Goal: Information Seeking & Learning: Learn about a topic

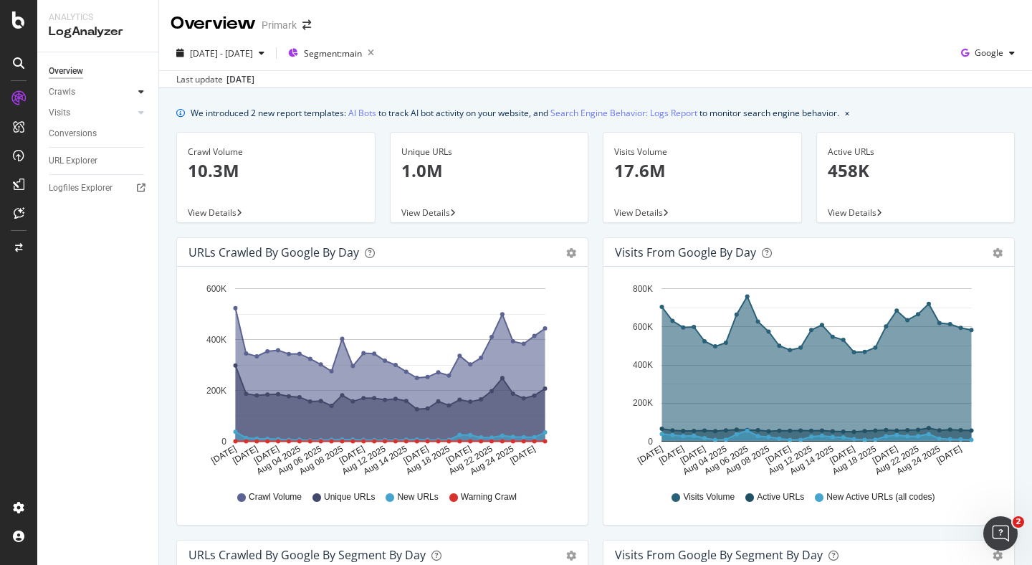
click at [142, 96] on icon at bounding box center [141, 91] width 6 height 9
click at [101, 110] on div "Daily Distribution" at bounding box center [88, 112] width 67 height 15
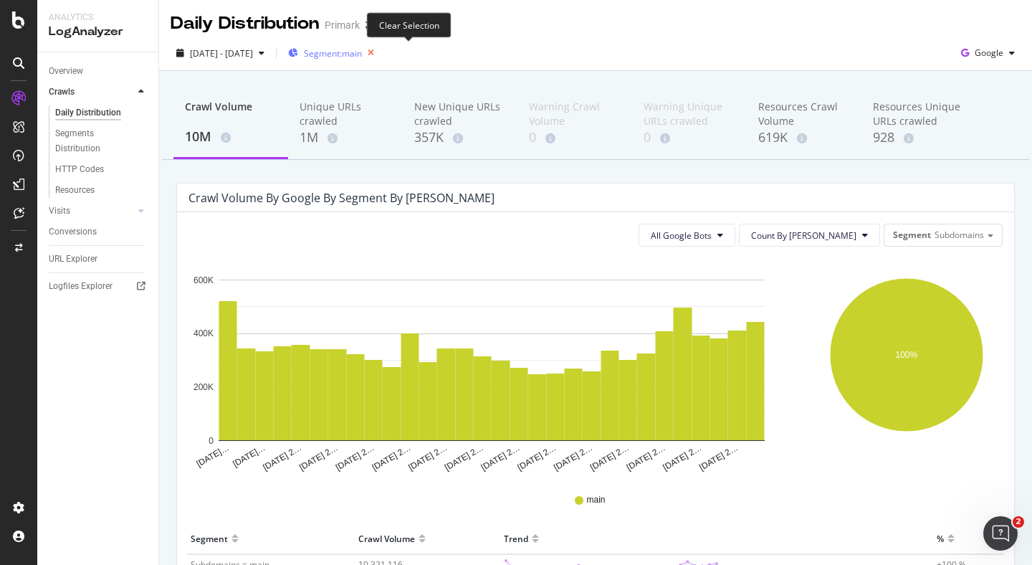
click at [380, 54] on icon "button" at bounding box center [371, 53] width 18 height 20
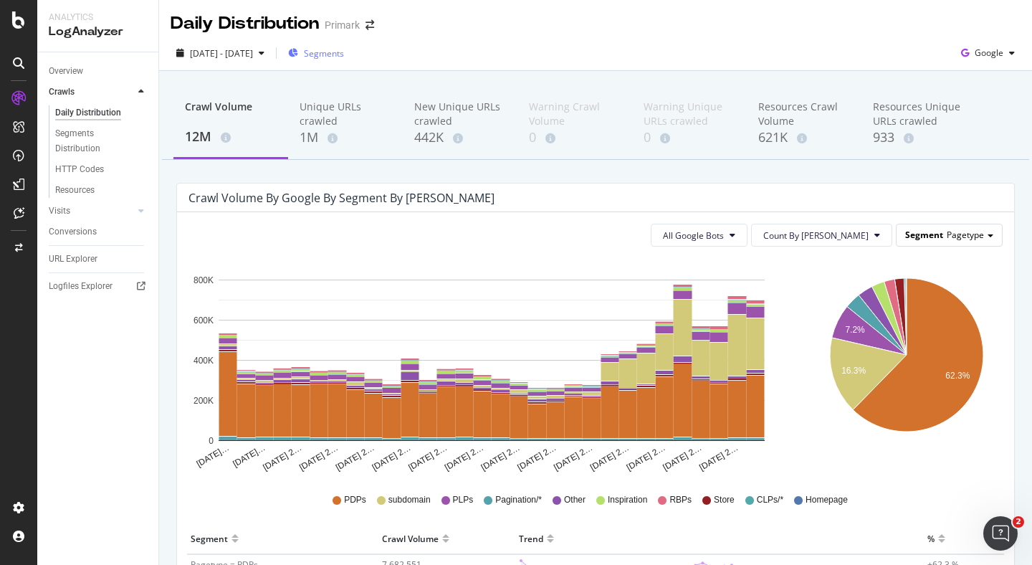
click at [961, 237] on span "Pagetype" at bounding box center [965, 235] width 37 height 12
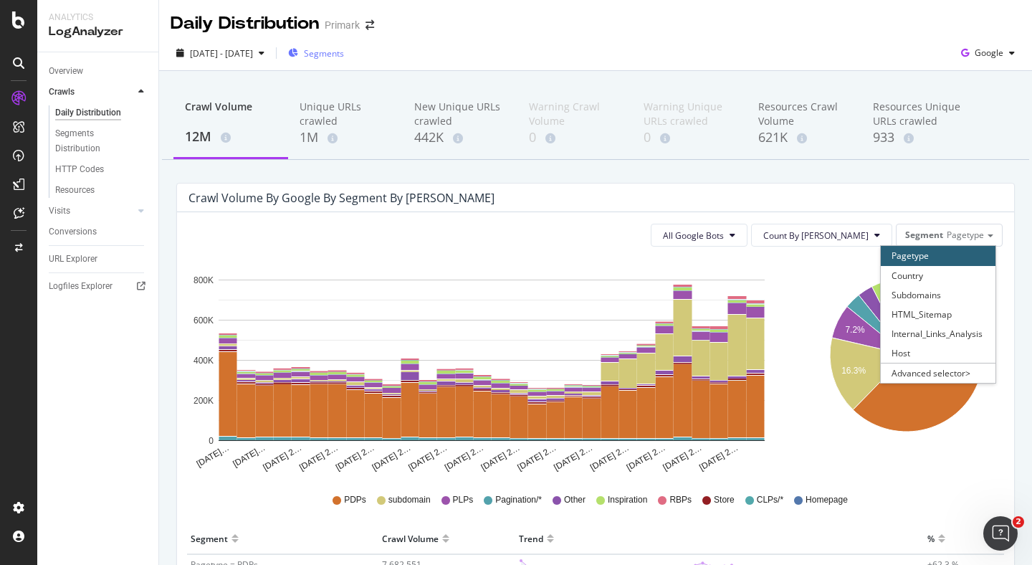
click at [344, 61] on div "Segments" at bounding box center [316, 52] width 56 height 21
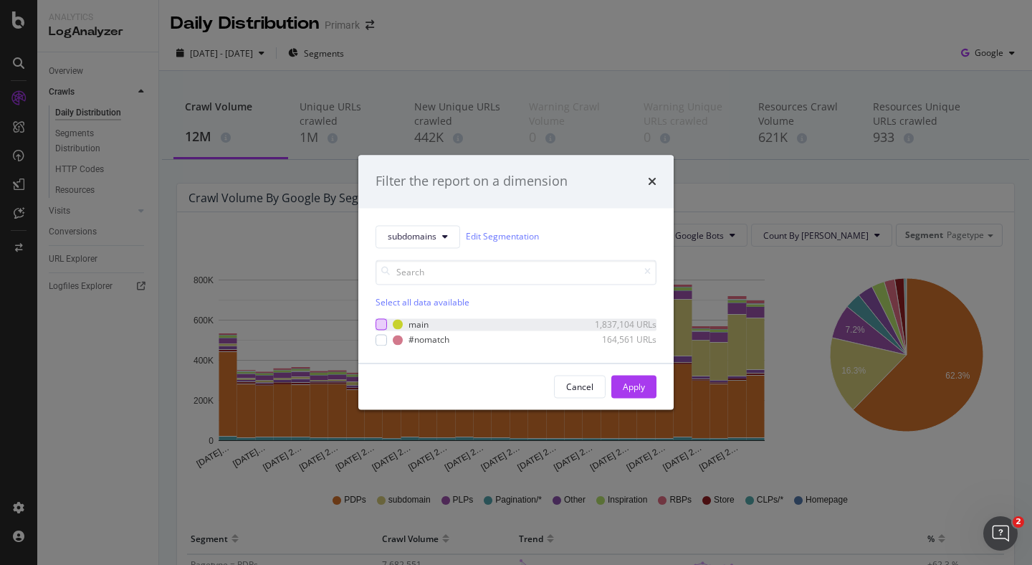
click at [383, 324] on div "modal" at bounding box center [381, 324] width 11 height 11
click at [634, 388] on div "Apply" at bounding box center [634, 387] width 22 height 12
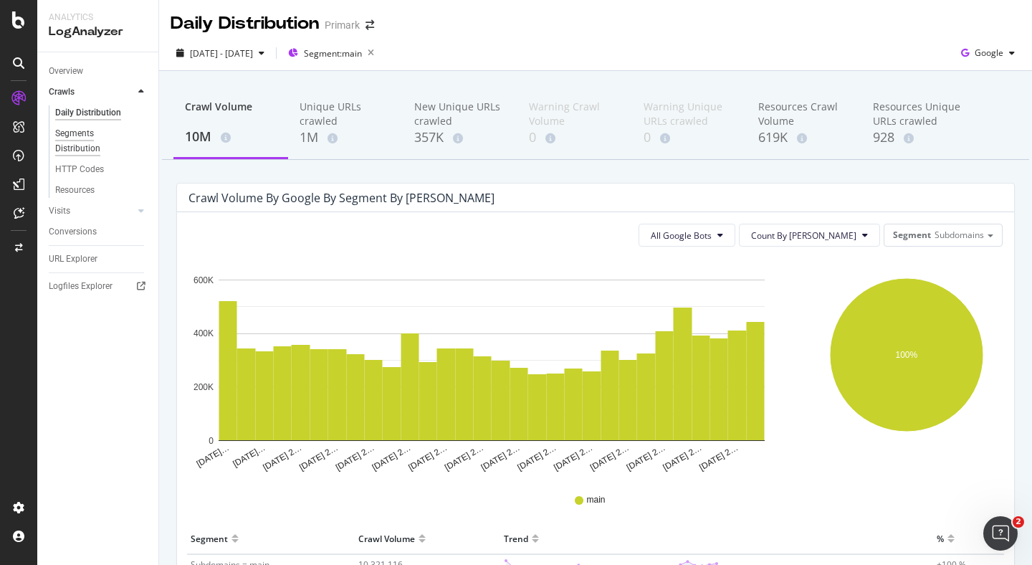
click at [85, 139] on div "Segments Distribution" at bounding box center [95, 141] width 80 height 30
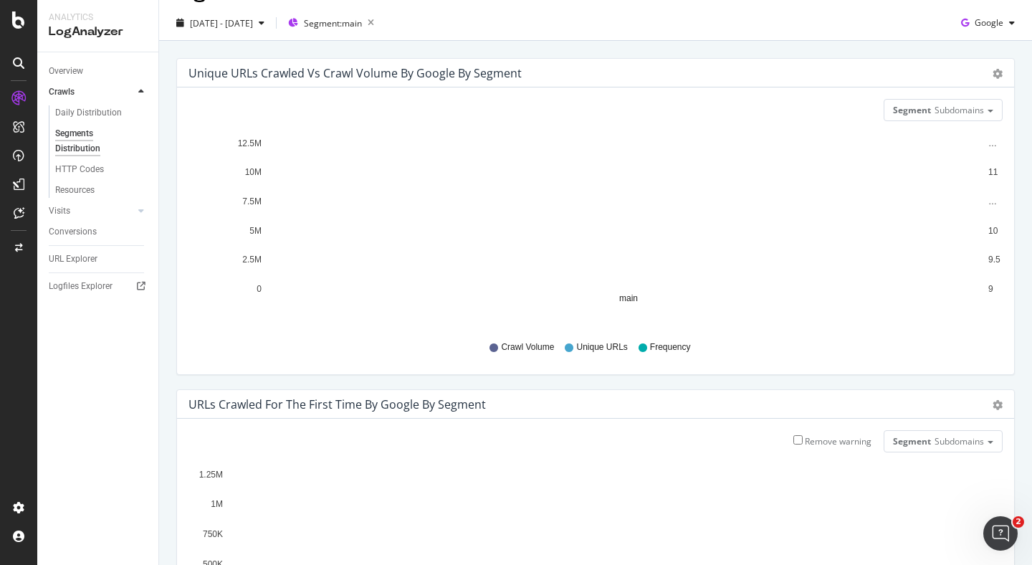
scroll to position [2, 0]
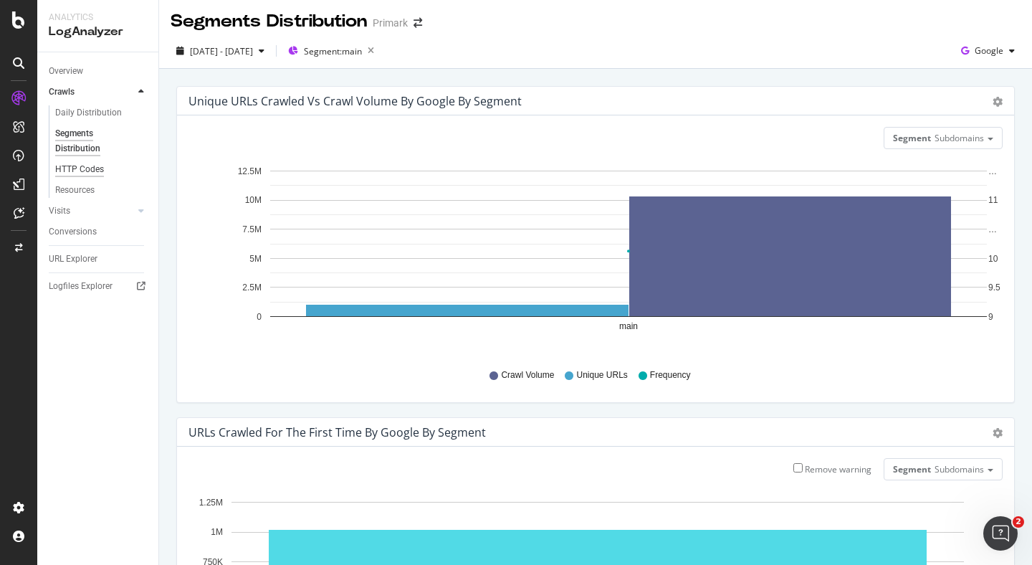
click at [84, 168] on div "HTTP Codes" at bounding box center [79, 169] width 49 height 15
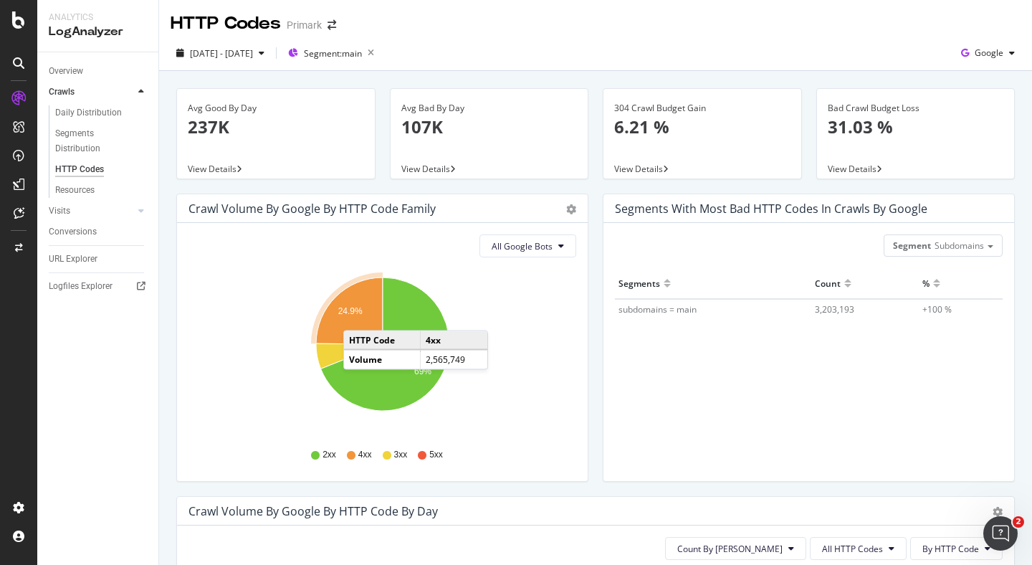
click at [358, 316] on icon "A chart." at bounding box center [349, 310] width 67 height 67
